Goal: Transaction & Acquisition: Purchase product/service

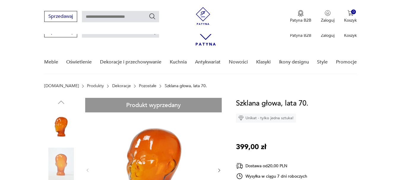
click at [218, 168] on icon "button" at bounding box center [219, 170] width 5 height 5
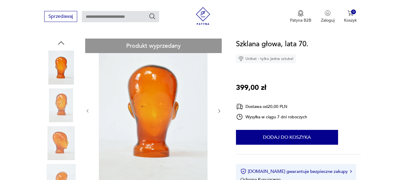
click at [218, 110] on icon "button" at bounding box center [219, 111] width 5 height 5
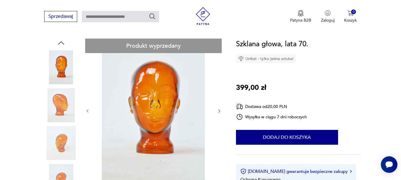
click at [161, 92] on img at bounding box center [153, 111] width 115 height 144
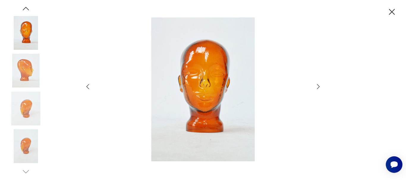
click at [391, 11] on icon "button" at bounding box center [392, 12] width 6 height 6
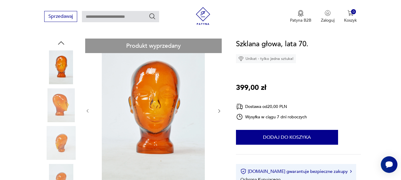
scroll to position [148, 0]
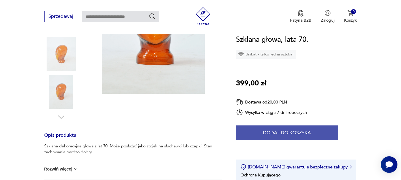
click at [284, 130] on button "Dodaj do koszyka" at bounding box center [287, 133] width 102 height 15
